Goal: Task Accomplishment & Management: Manage account settings

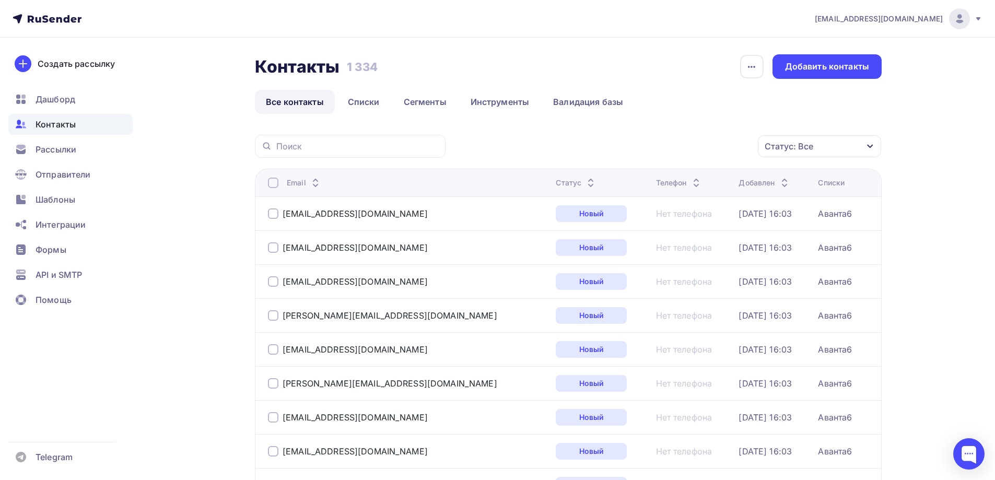
click at [931, 17] on span "[EMAIL_ADDRESS][DOMAIN_NAME]" at bounding box center [879, 19] width 128 height 10
click at [960, 21] on img at bounding box center [959, 19] width 13 height 13
click at [841, 47] on span "Аккаунт" at bounding box center [842, 46] width 34 height 13
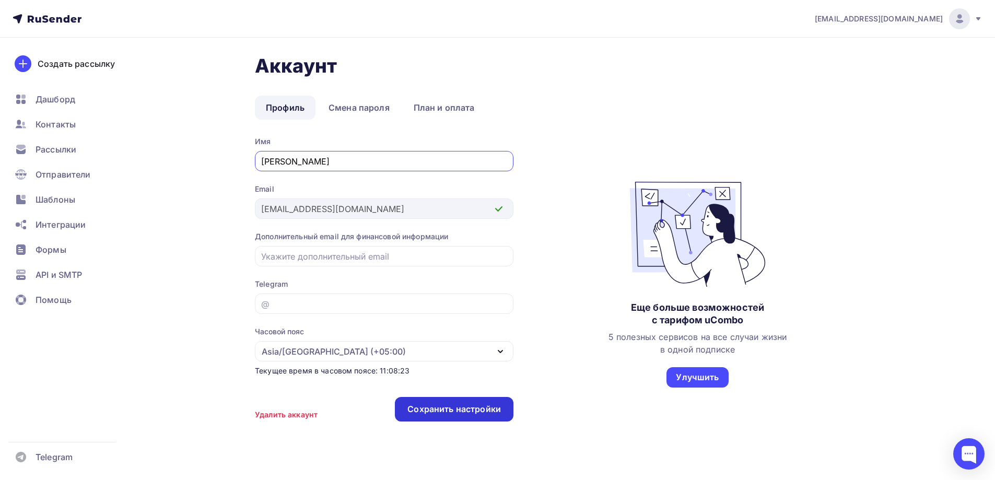
type input "[PERSON_NAME]"
click at [480, 404] on div "Сохранить настройки" at bounding box center [453, 409] width 93 height 12
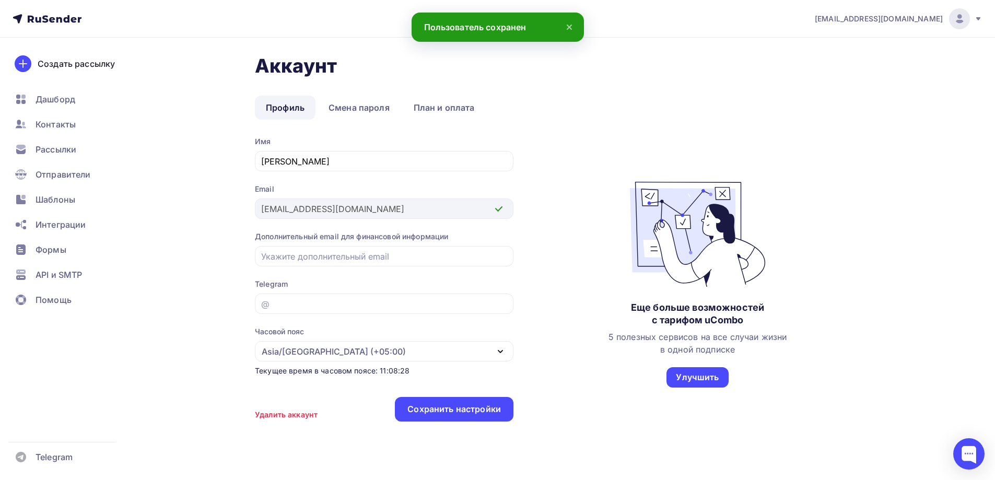
click at [568, 26] on icon at bounding box center [569, 27] width 4 height 4
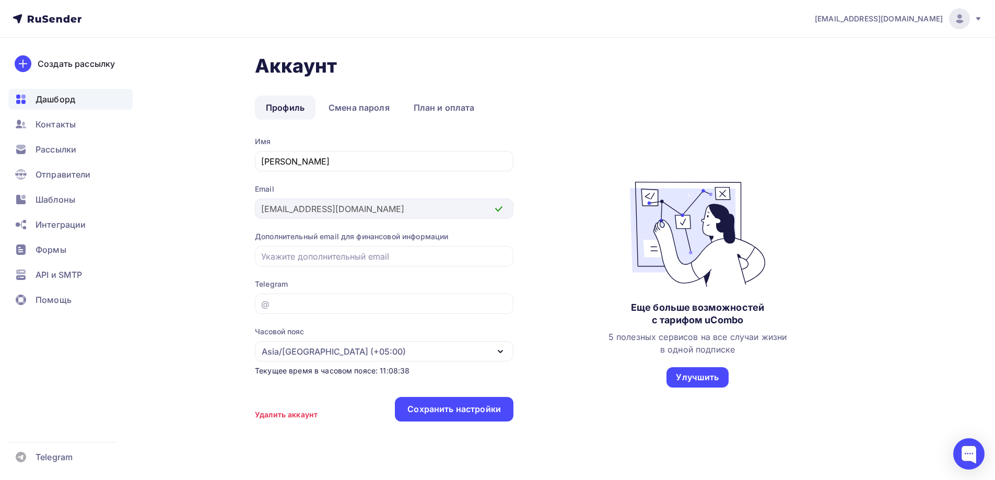
click at [70, 104] on span "Дашборд" at bounding box center [56, 99] width 40 height 13
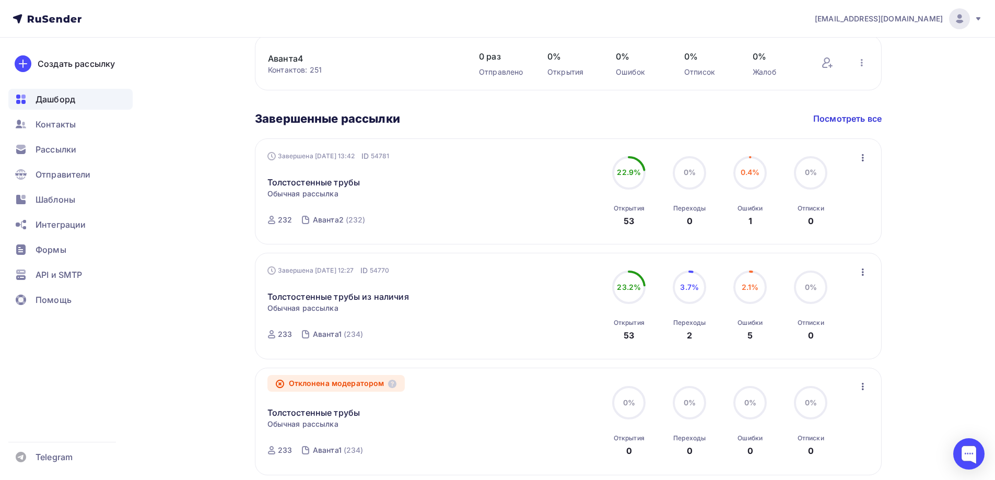
scroll to position [515, 0]
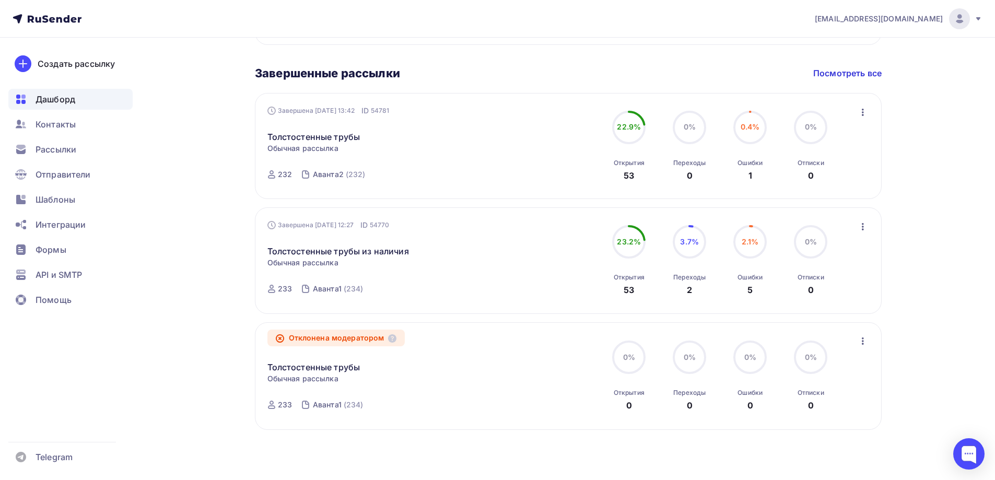
click at [864, 343] on icon "button" at bounding box center [862, 341] width 13 height 13
drag, startPoint x: 927, startPoint y: 360, endPoint x: 727, endPoint y: 355, distance: 200.0
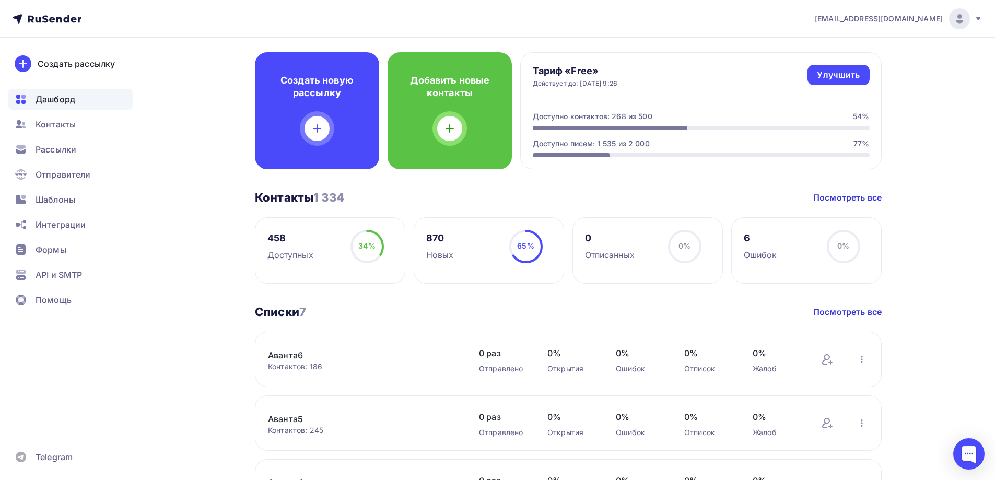
scroll to position [45, 0]
